Goal: Task Accomplishment & Management: Use online tool/utility

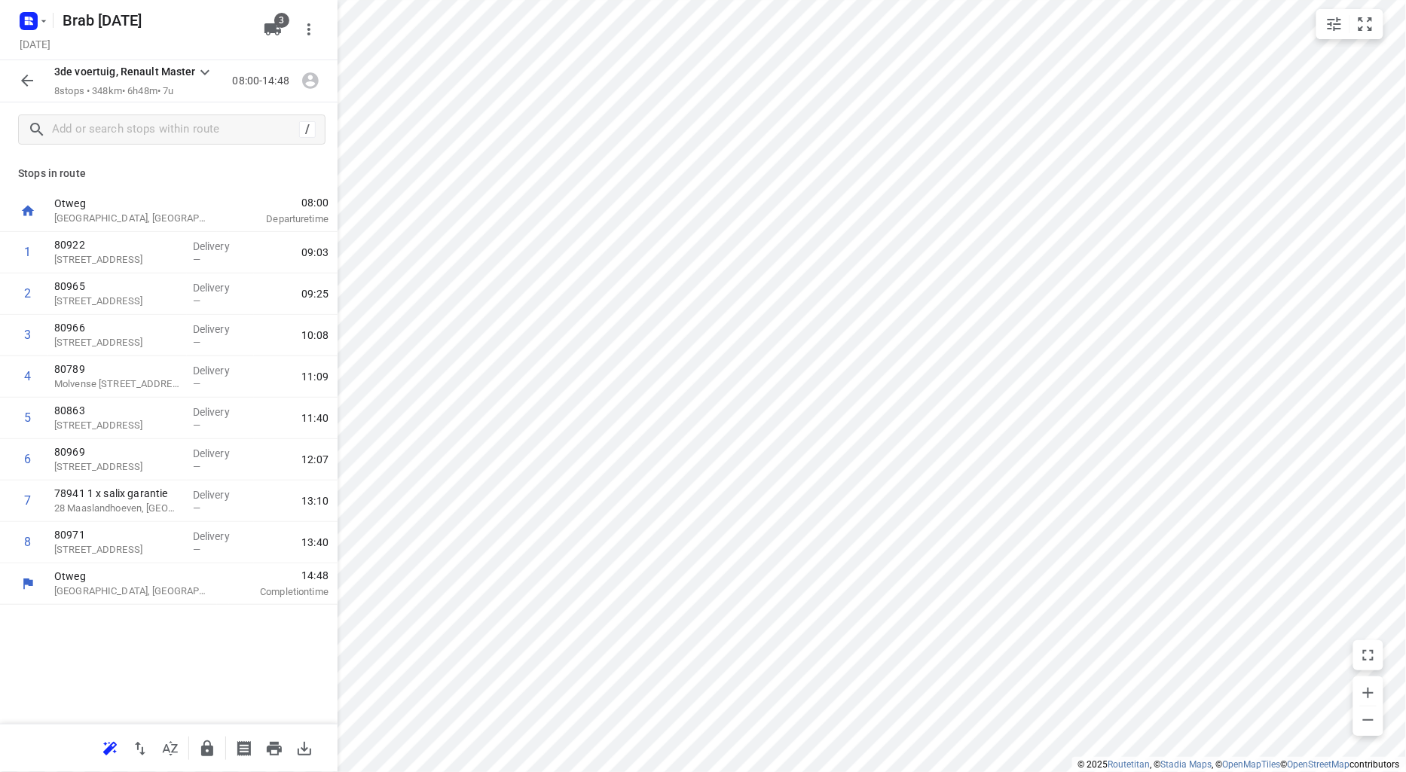
click at [26, 75] on icon "button" at bounding box center [27, 81] width 18 height 18
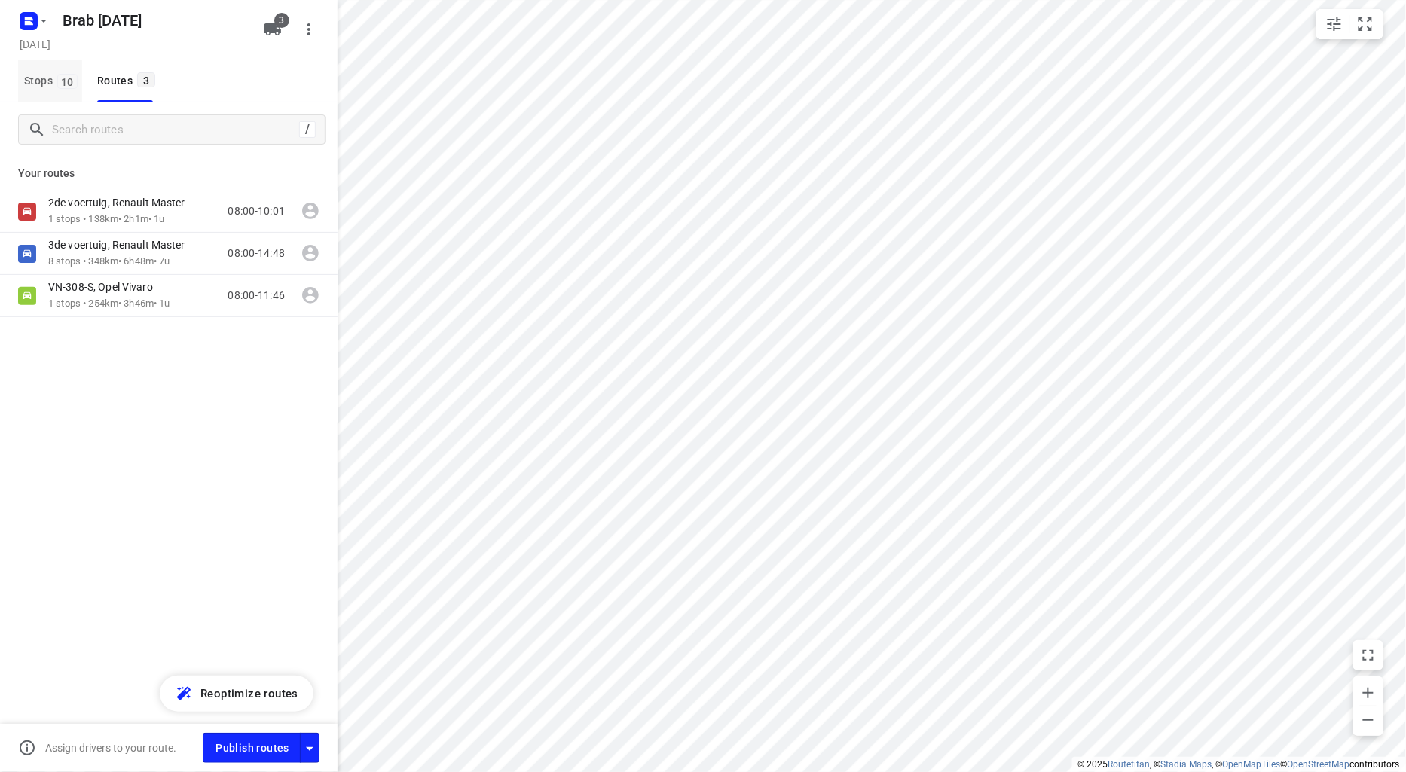
click at [39, 74] on span "Stops 10" at bounding box center [53, 81] width 58 height 19
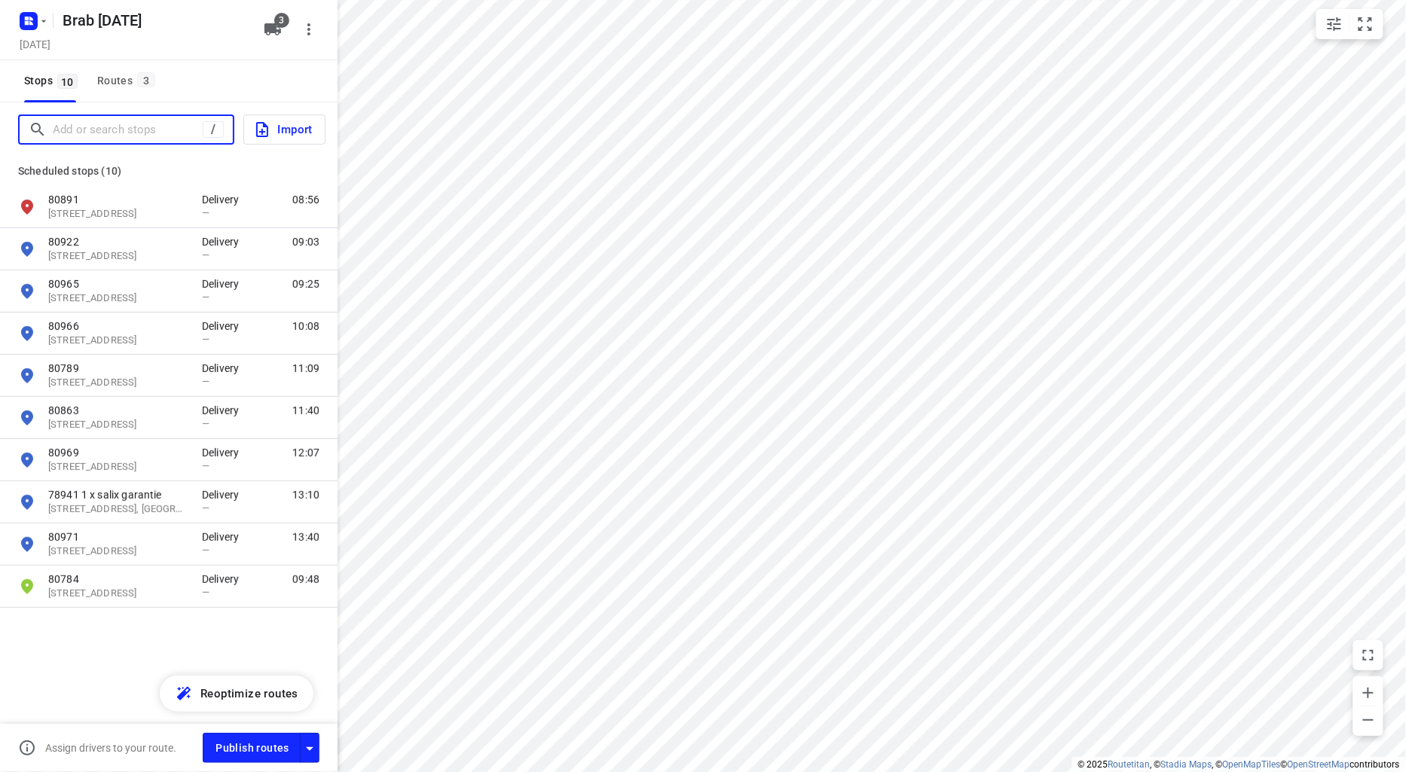
click at [72, 126] on input "Add or search stops" at bounding box center [128, 129] width 150 height 23
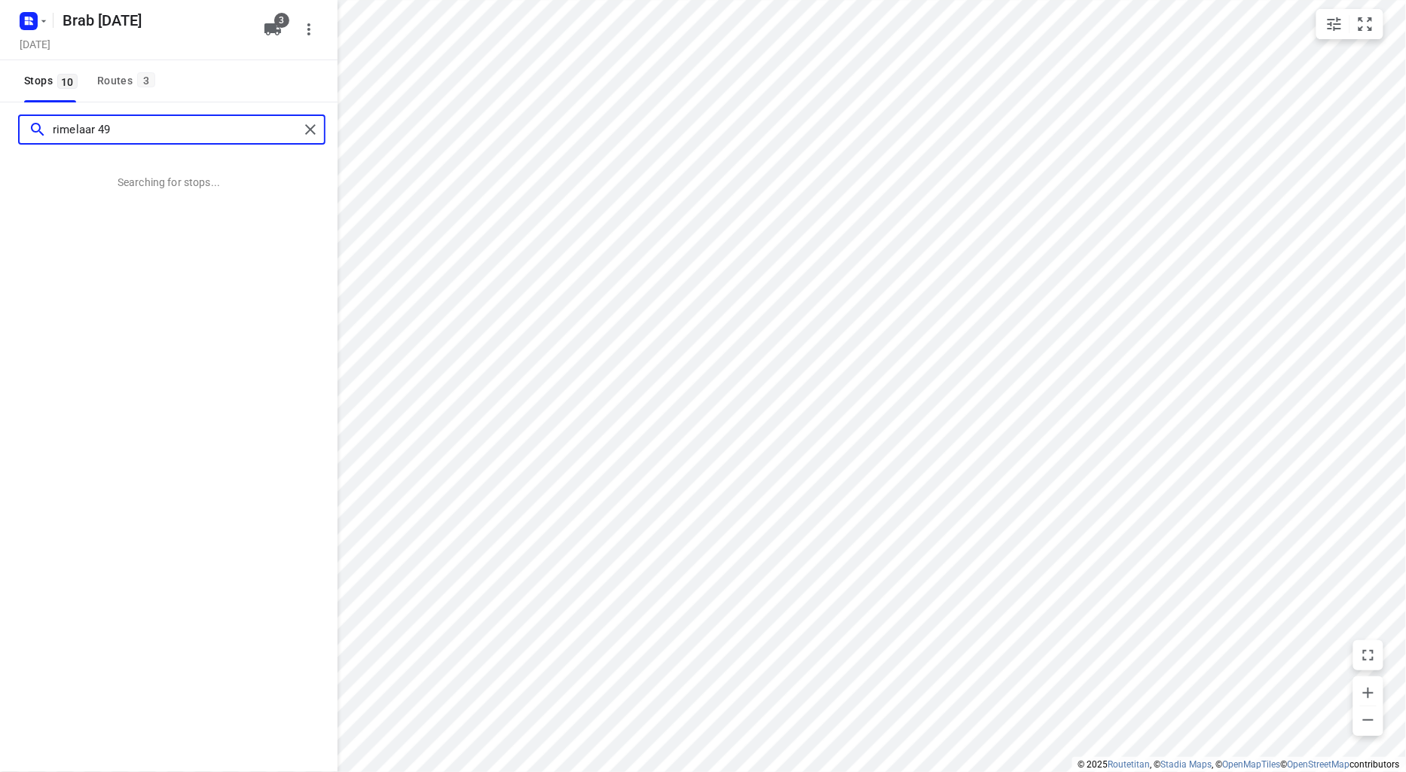
drag, startPoint x: 69, startPoint y: 129, endPoint x: 69, endPoint y: 117, distance: 12.1
click at [69, 118] on input "rimelaar 49" at bounding box center [176, 129] width 246 height 23
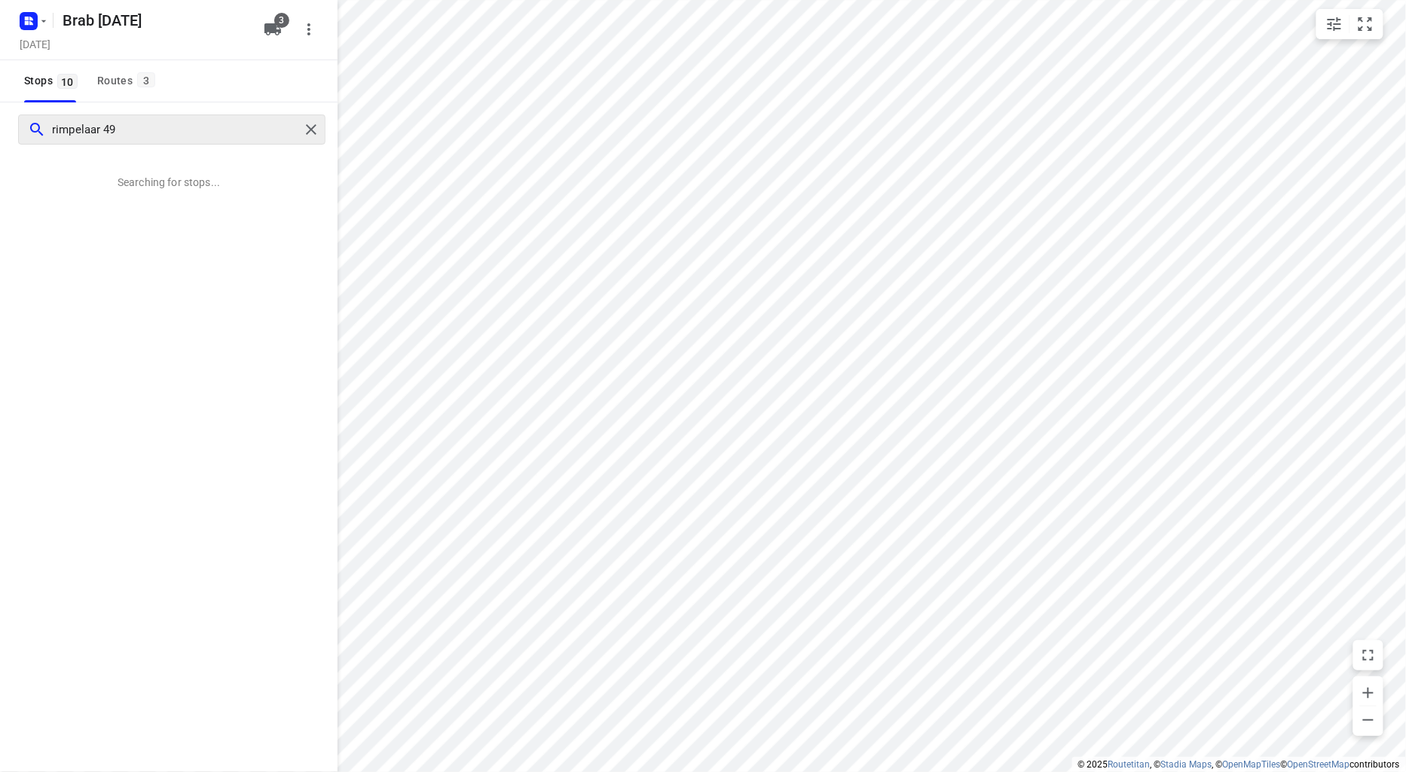
click at [155, 116] on div "rimpelaar 49" at bounding box center [171, 130] width 307 height 30
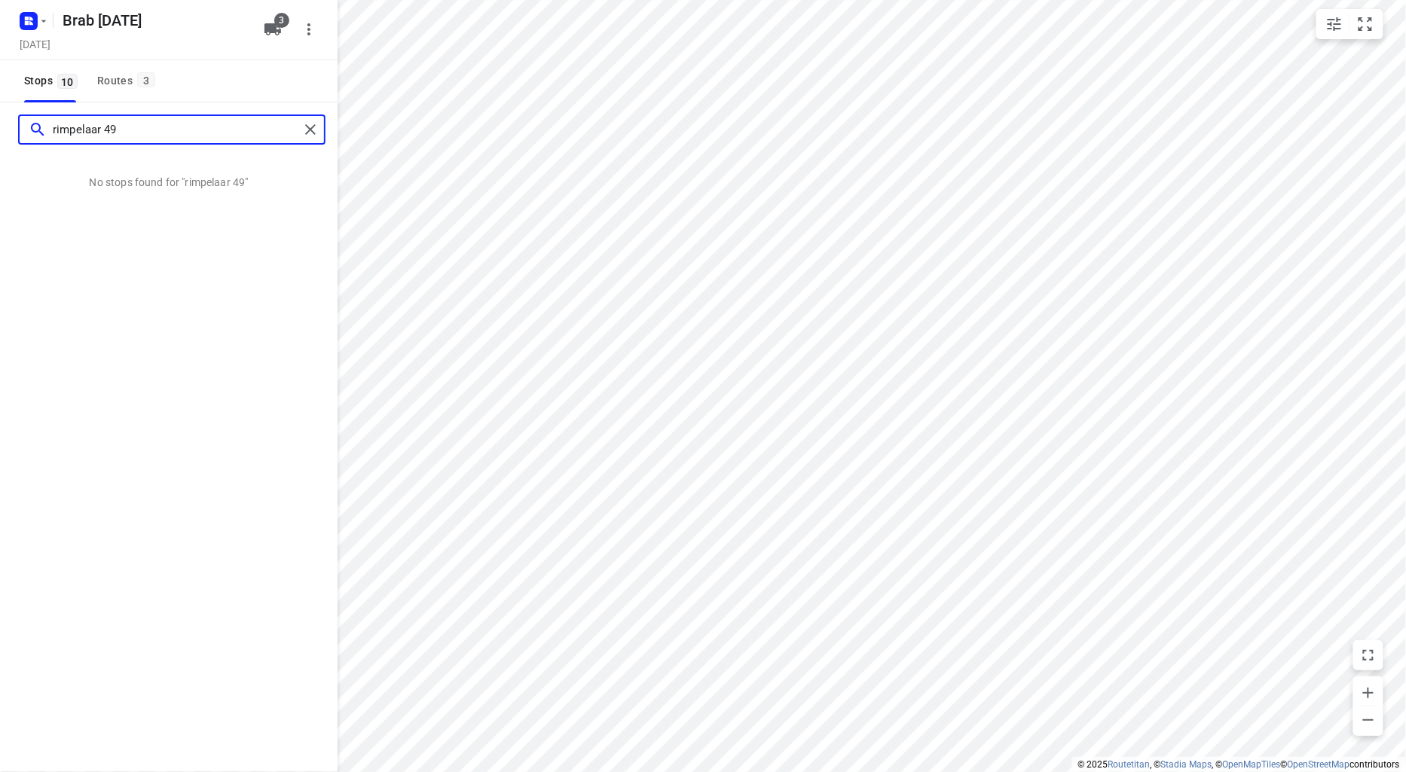
click at [155, 133] on input "rimpelaar 49" at bounding box center [176, 129] width 246 height 23
type input "rimpelaar 49 molenshcot"
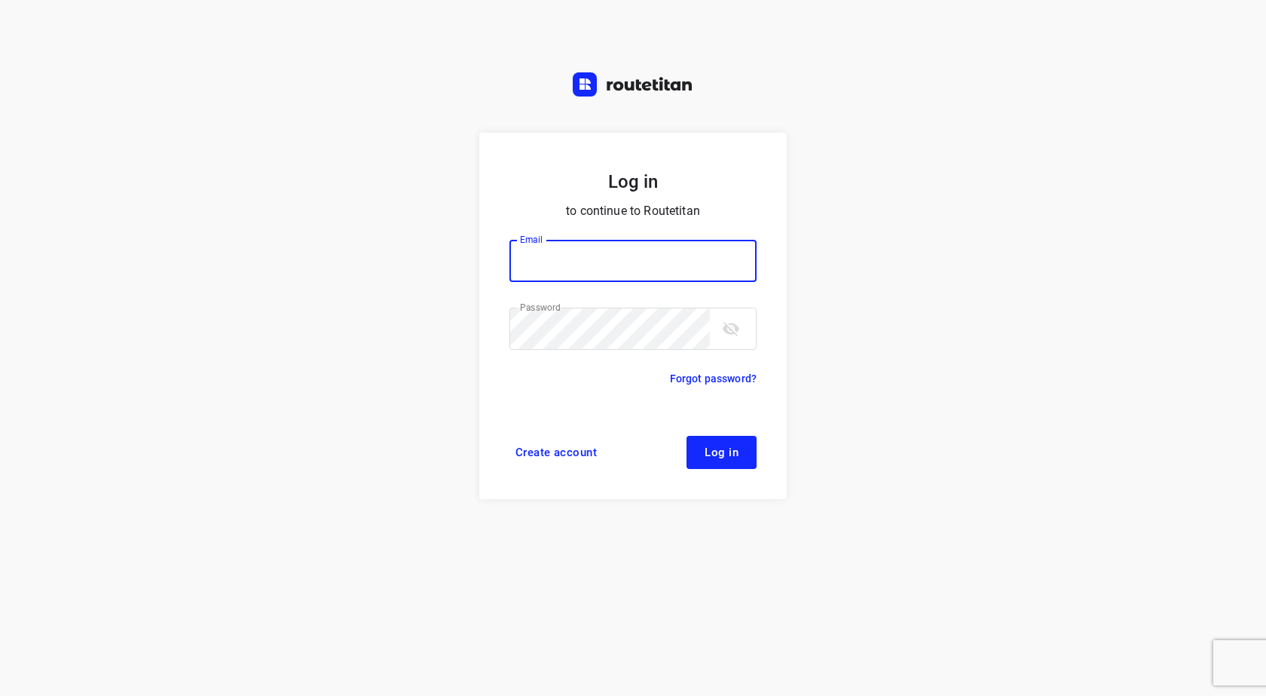
type input "info@tasboomkwekerij.nl"
click at [692, 445] on button "Log in" at bounding box center [721, 452] width 70 height 33
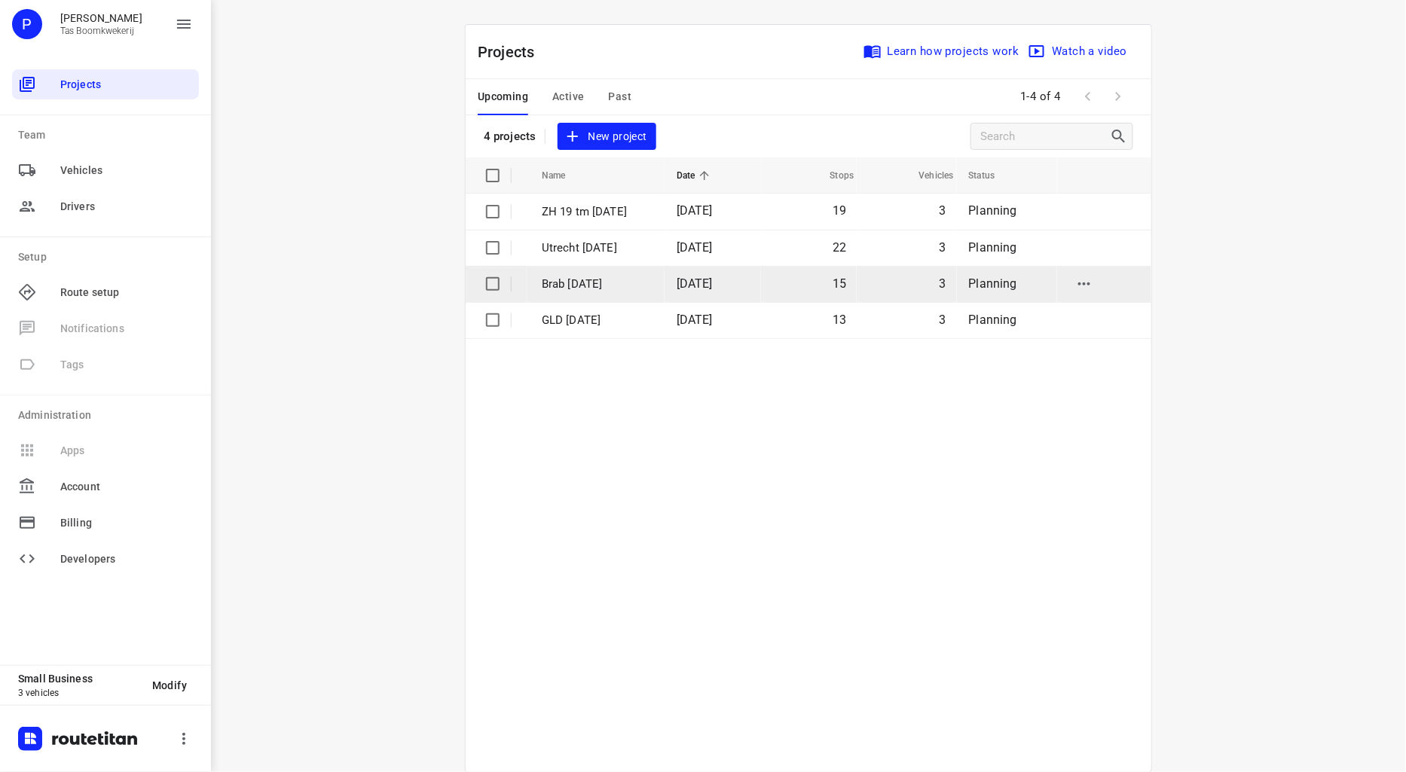
click at [559, 280] on p "Brab [DATE]" at bounding box center [598, 284] width 112 height 17
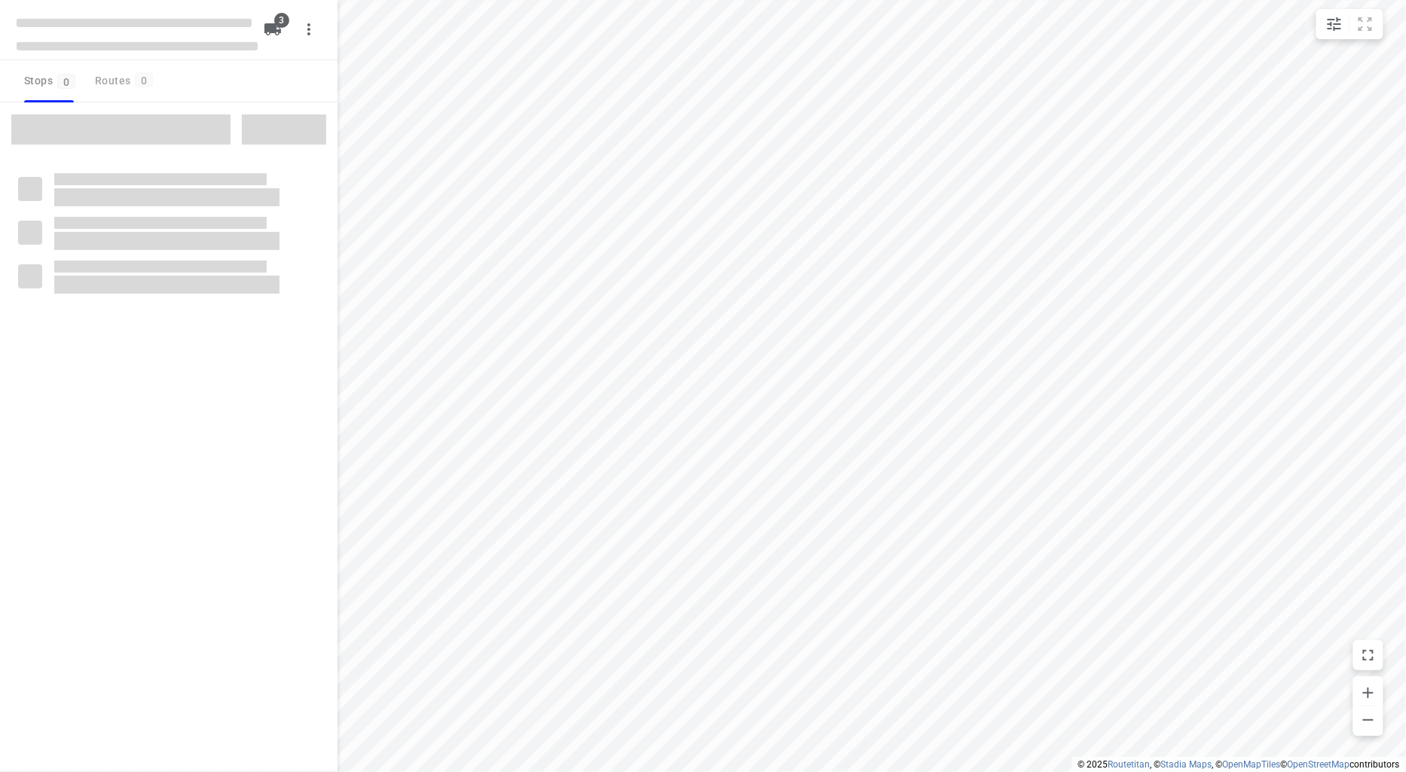
type input "distance"
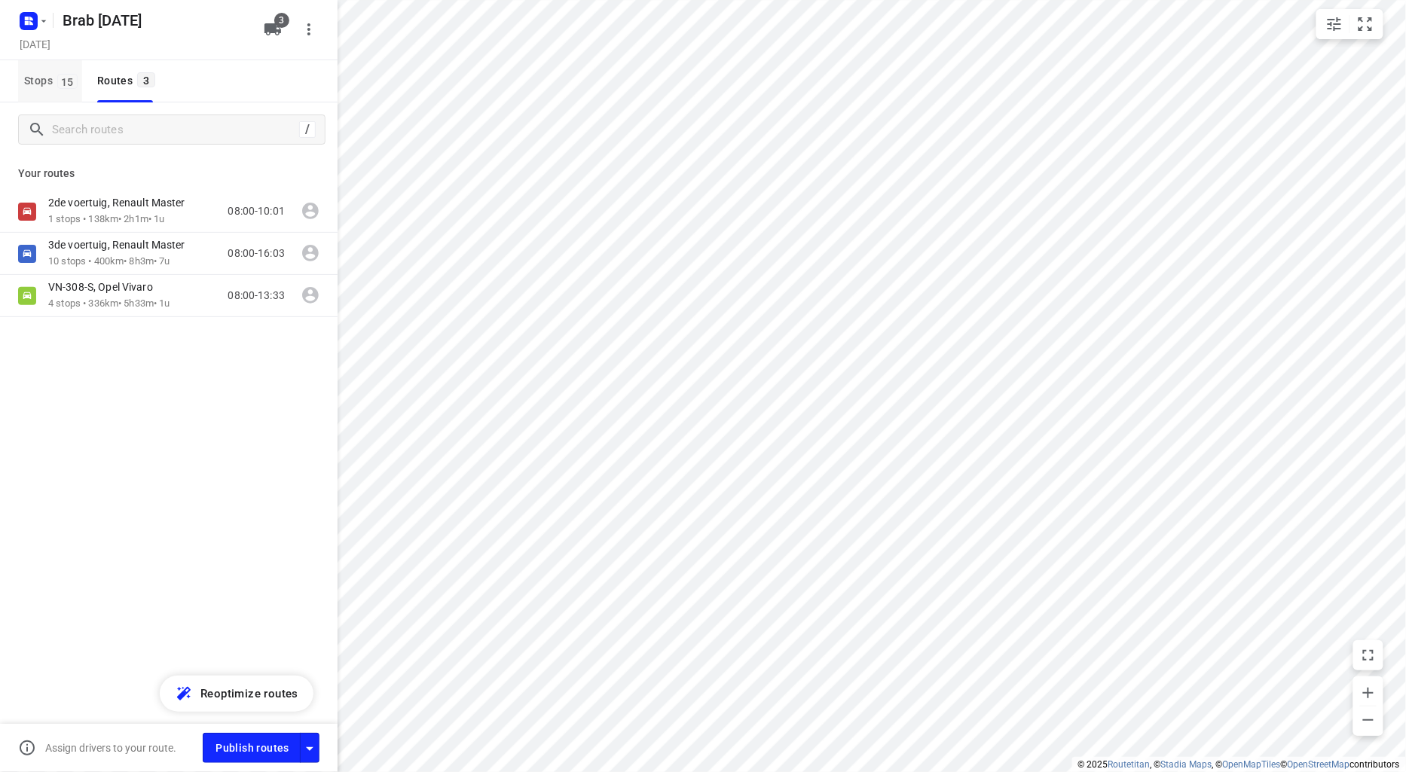
click at [32, 77] on span "Stops 15" at bounding box center [53, 81] width 58 height 19
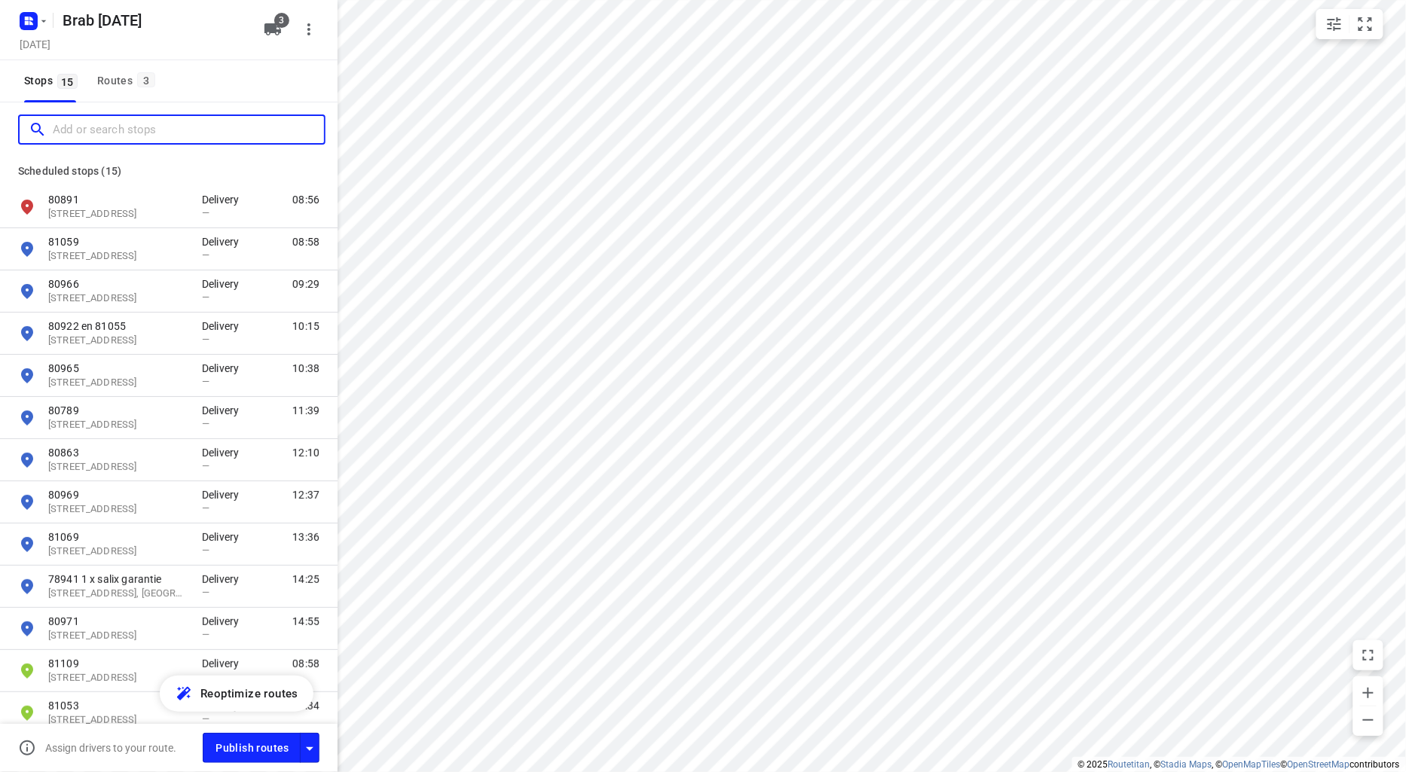
click at [60, 124] on input "Add or search stops" at bounding box center [188, 129] width 271 height 23
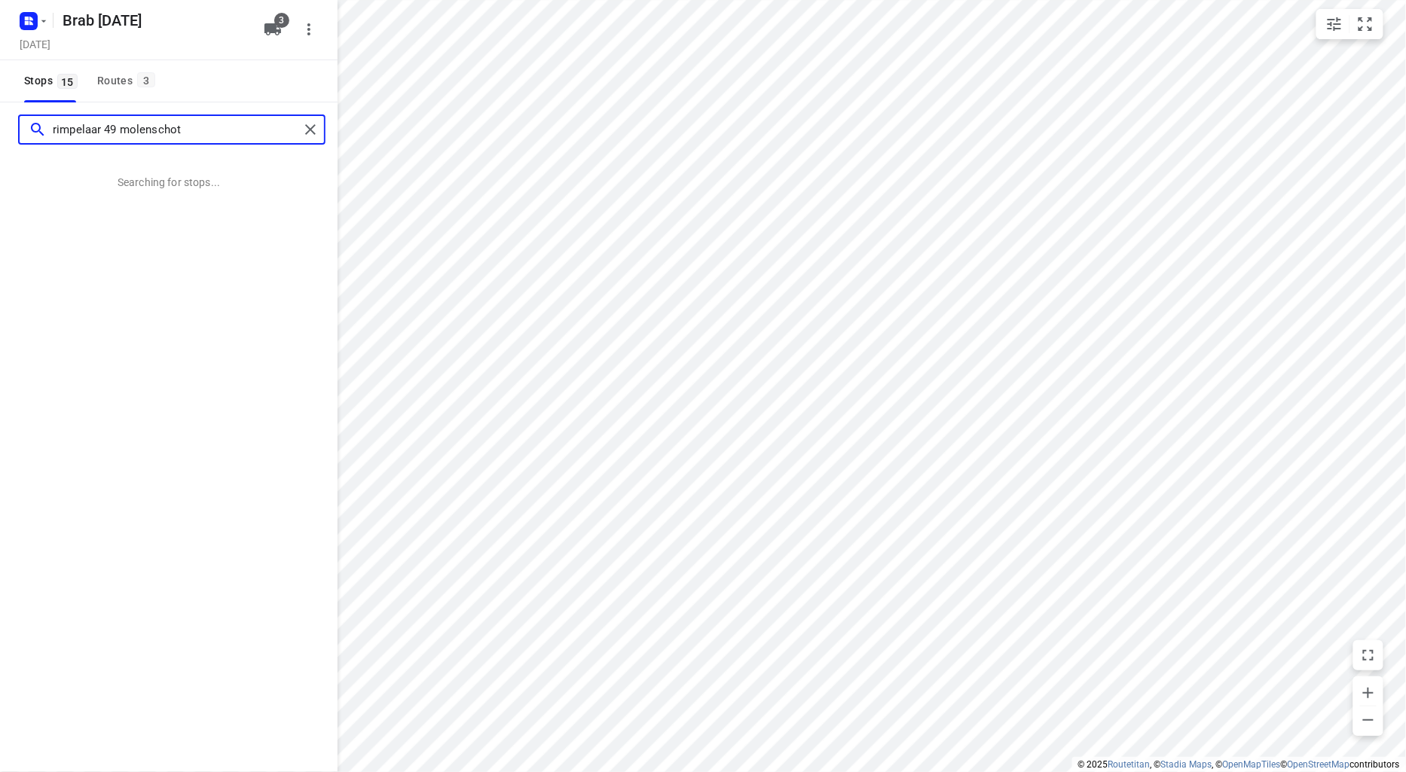
type input "rimpelaar 49 molenschot"
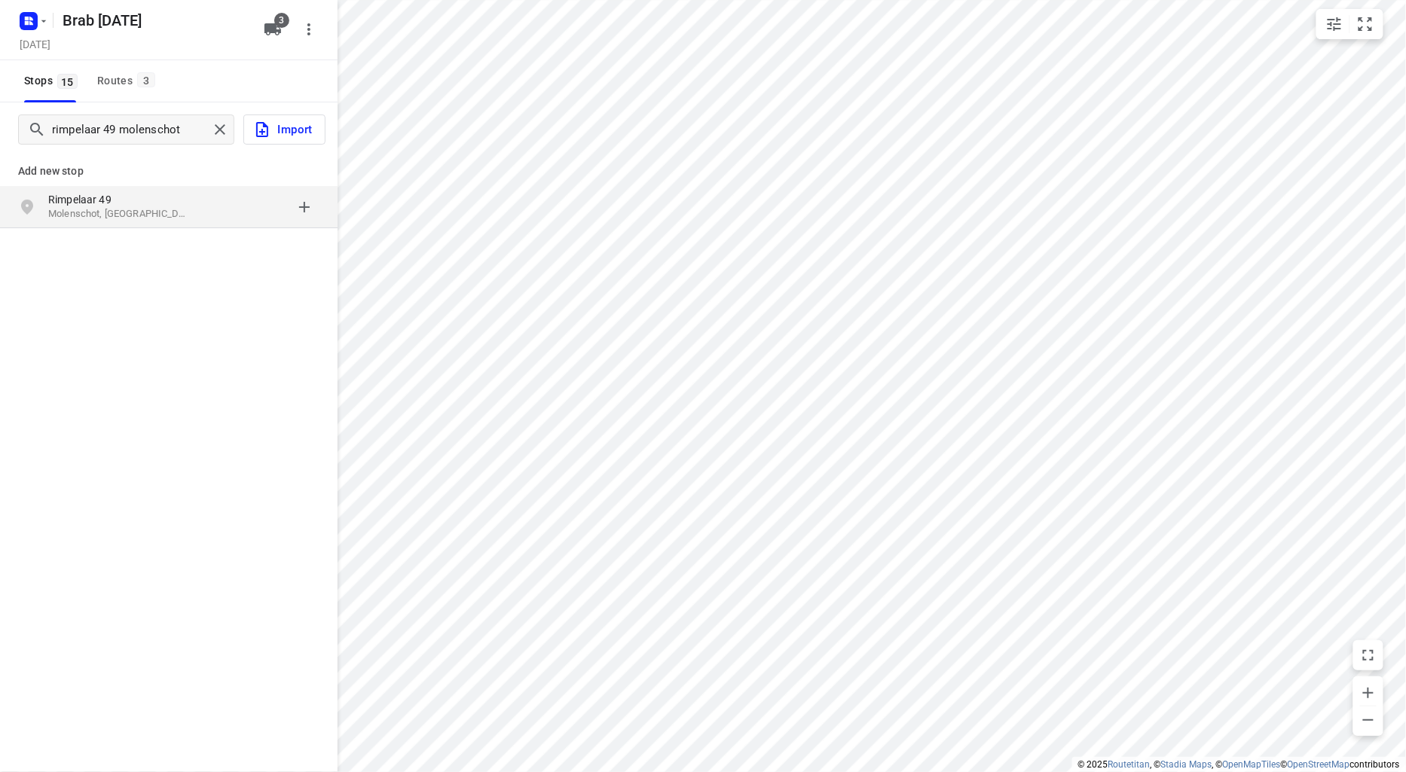
click at [99, 200] on p "Rimpelaar 49" at bounding box center [117, 199] width 139 height 15
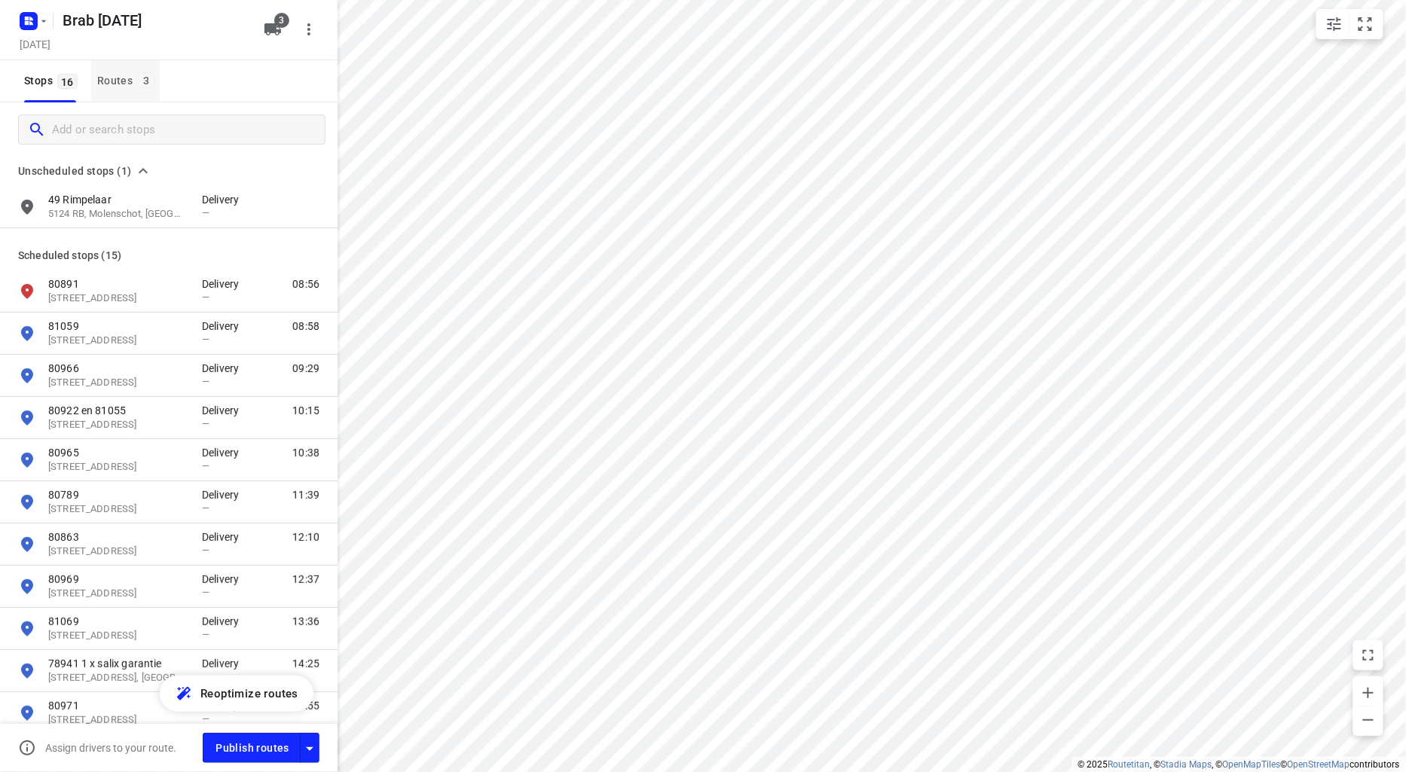
click at [119, 73] on div "Routes 3" at bounding box center [128, 81] width 63 height 19
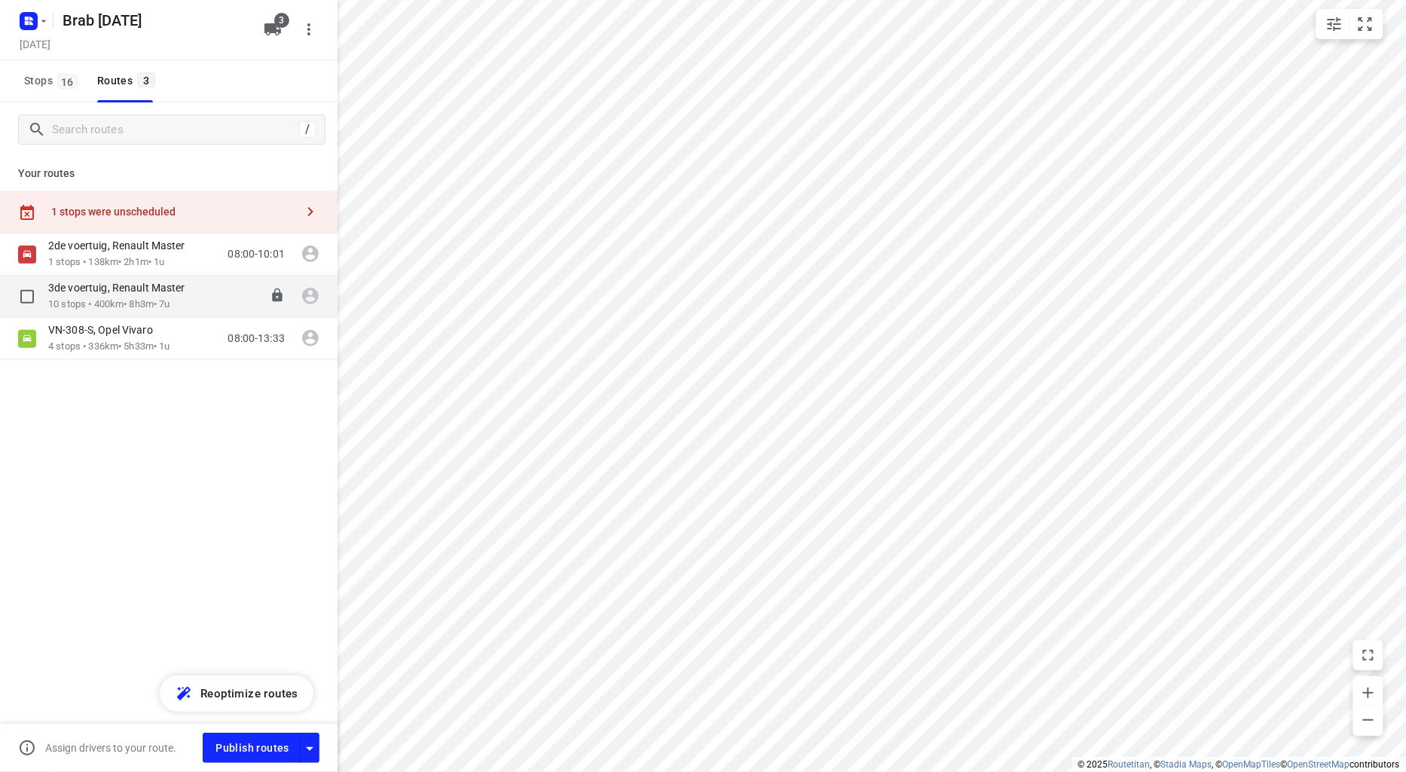
click at [115, 285] on p "3de voertuig, Renault Master" at bounding box center [121, 288] width 146 height 14
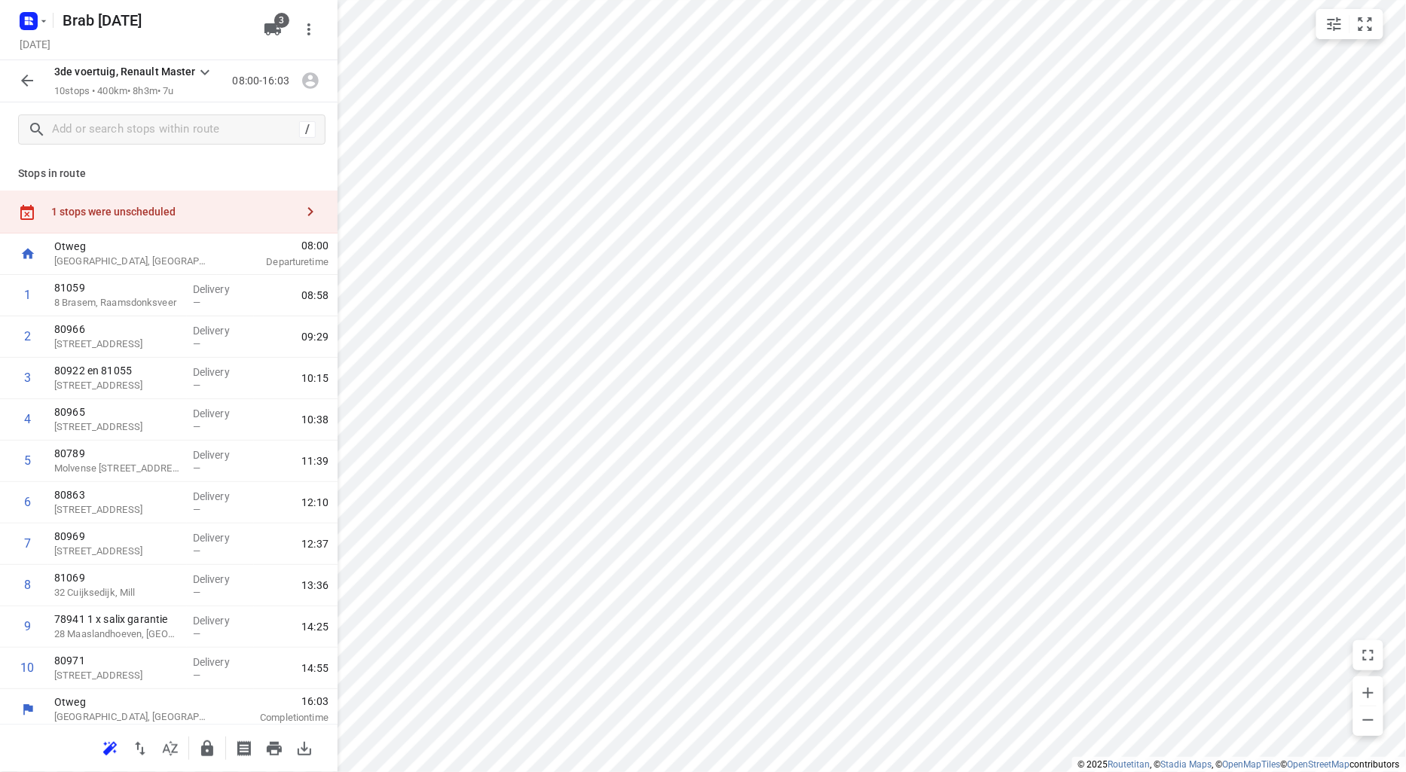
click at [109, 213] on div "1 stops were unscheduled" at bounding box center [173, 212] width 244 height 12
